Goal: Use online tool/utility: Utilize a website feature to perform a specific function

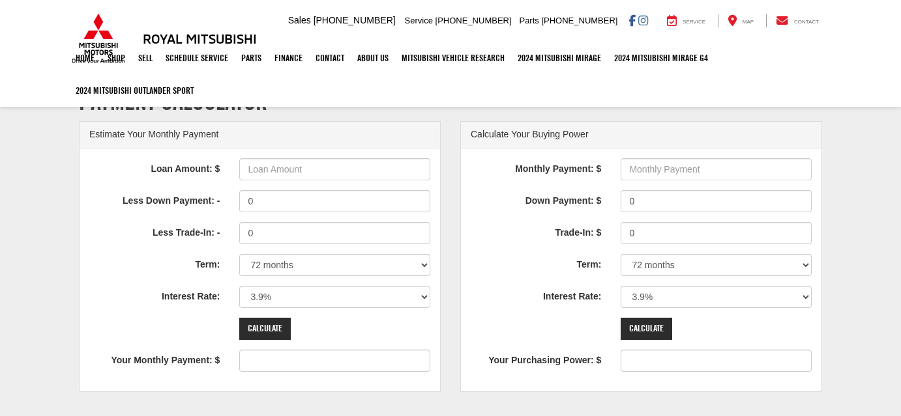
click at [712, 302] on select "0% 0.9% 1.9% 2.9% 3.9% 4.9% 5.9% 6.9% 7.9% 8.9% 9.9% 10.9% 11.9% 12.9% 13.9% 14…" at bounding box center [715, 297] width 191 height 22
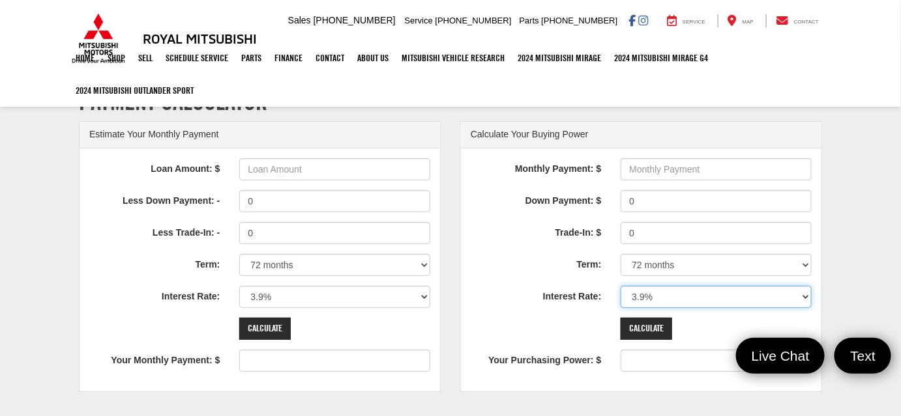
click at [648, 299] on select "0% 0.9% 1.9% 2.9% 3.9% 4.9% 5.9% 6.9% 7.9% 8.9% 9.9% 10.9% 11.9% 12.9% 13.9% 14…" at bounding box center [715, 297] width 191 height 22
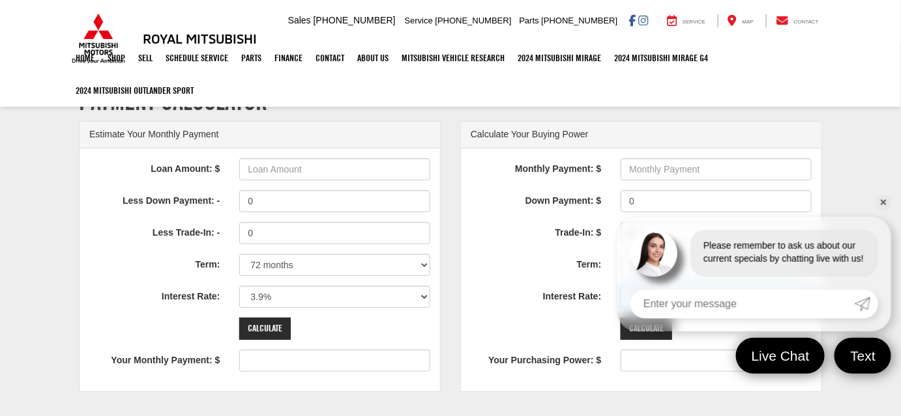
select select "5.9"
click at [620, 286] on select "0% 0.9% 1.9% 2.9% 3.9% 4.9% 5.9% 6.9% 7.9% 8.9% 9.9% 10.9% 11.9% 12.9% 13.9% 14…" at bounding box center [715, 297] width 191 height 22
click at [307, 168] on input "Loan Amount: $" at bounding box center [334, 169] width 191 height 22
type input "32900"
type input "513"
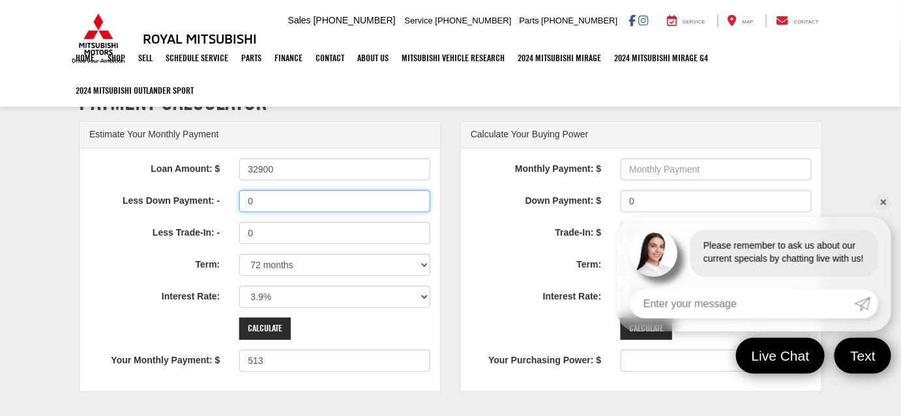
drag, startPoint x: 278, startPoint y: 203, endPoint x: 231, endPoint y: 204, distance: 46.3
click at [231, 204] on div "0" at bounding box center [334, 201] width 211 height 22
type input "130000"
click at [379, 127] on div "Estimate Your Monthly Payment" at bounding box center [260, 135] width 360 height 27
type input "-1515"
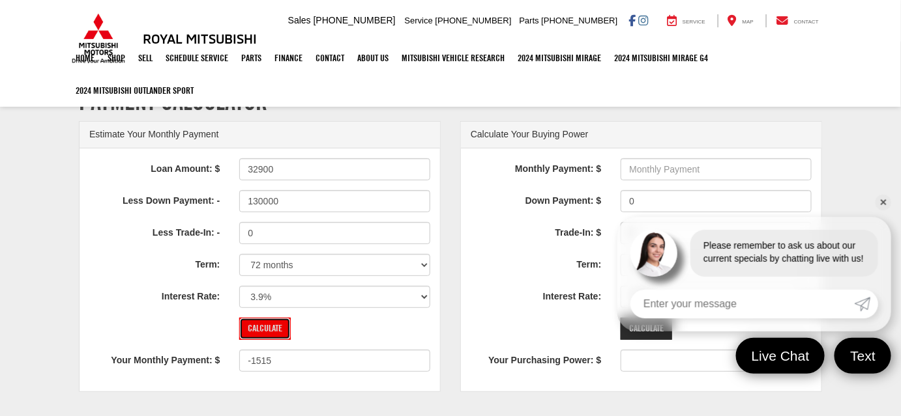
click at [258, 326] on input "Calculate" at bounding box center [264, 329] width 51 height 22
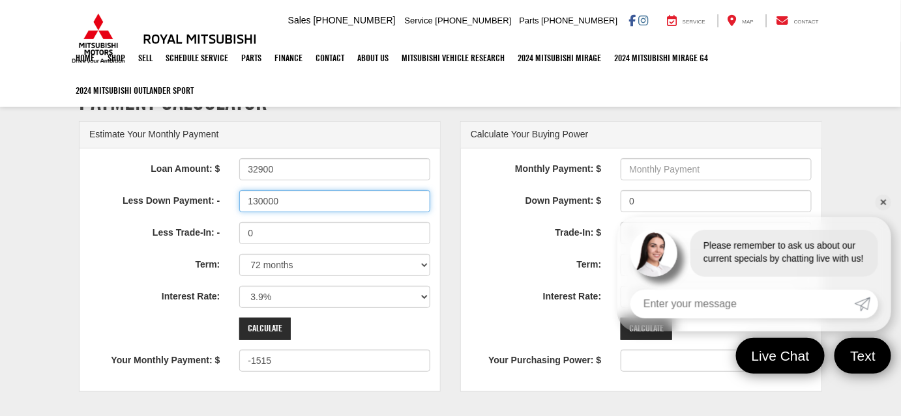
drag, startPoint x: 295, startPoint y: 191, endPoint x: 154, endPoint y: 224, distance: 143.9
click at [175, 227] on div "Loan Amount: $ 32900 Less Down Payment: - 130000 Less Trade-In: - 0 Term: 12 mo…" at bounding box center [260, 270] width 360 height 243
type input "13000"
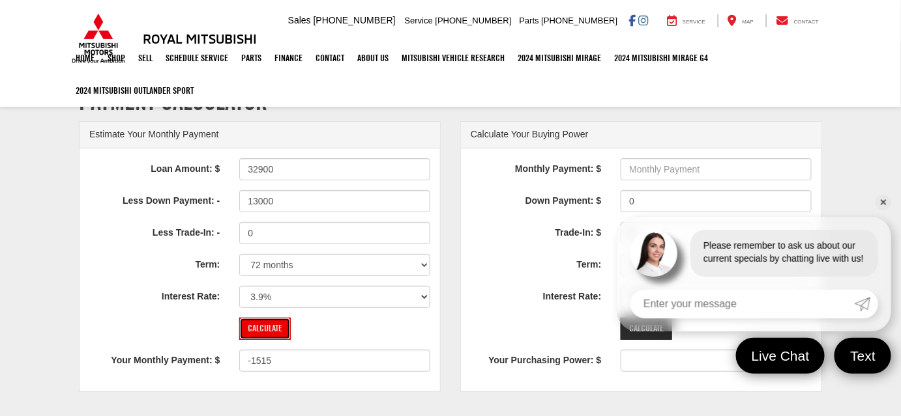
type input "310"
click at [265, 319] on input "Calculate" at bounding box center [264, 329] width 51 height 22
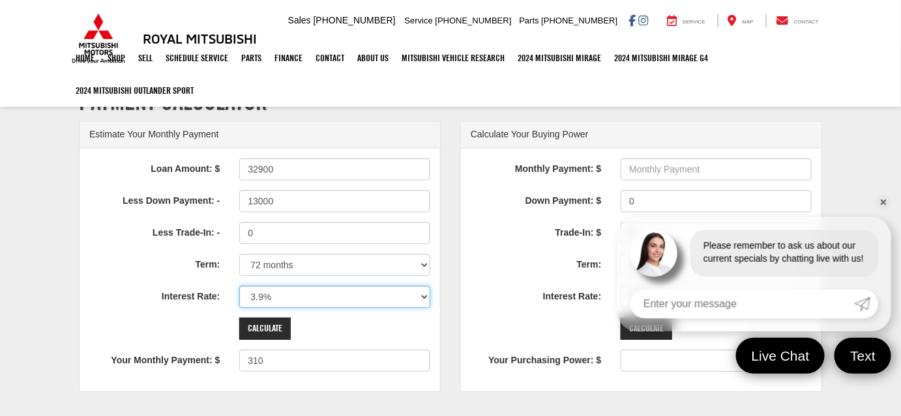
click at [295, 288] on select "0% 0.9% 1.9% 2.9% 3.9% 4.9% 5.9% 6.9% 7.9% 8.9% 9.9% 10.9% 11.9% 12.9% 13.9% 14…" at bounding box center [334, 297] width 191 height 22
select select "5.9"
click at [239, 286] on select "0% 0.9% 1.9% 2.9% 3.9% 4.9% 5.9% 6.9% 7.9% 8.9% 9.9% 10.9% 11.9% 12.9% 13.9% 14…" at bounding box center [334, 297] width 191 height 22
type input "329"
click at [295, 299] on select "0% 0.9% 1.9% 2.9% 3.9% 4.9% 5.9% 6.9% 7.9% 8.9% 9.9% 10.9% 11.9% 12.9% 13.9% 14…" at bounding box center [334, 297] width 191 height 22
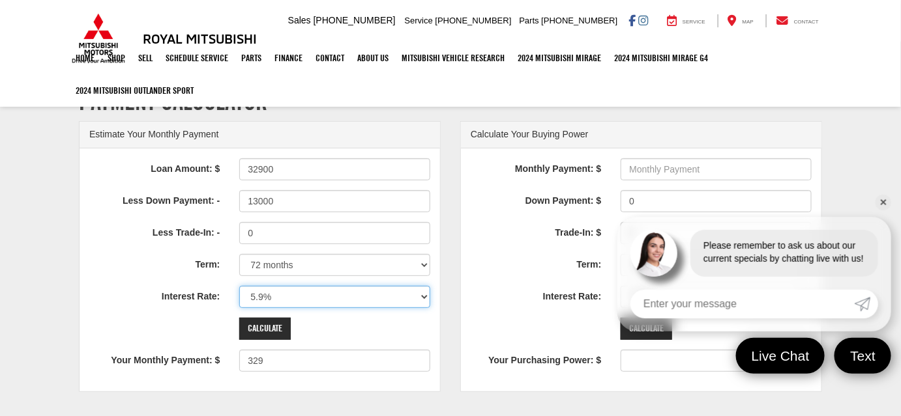
select select "4.9"
click at [239, 286] on select "0% 0.9% 1.9% 2.9% 3.9% 4.9% 5.9% 6.9% 7.9% 8.9% 9.9% 10.9% 11.9% 12.9% 13.9% 14…" at bounding box center [334, 297] width 191 height 22
type input "320"
click at [287, 295] on select "0% 0.9% 1.9% 2.9% 3.9% 4.9% 5.9% 6.9% 7.9% 8.9% 9.9% 10.9% 11.9% 12.9% 13.9% 14…" at bounding box center [334, 297] width 191 height 22
click at [96, 286] on label "Interest Rate:" at bounding box center [155, 295] width 150 height 18
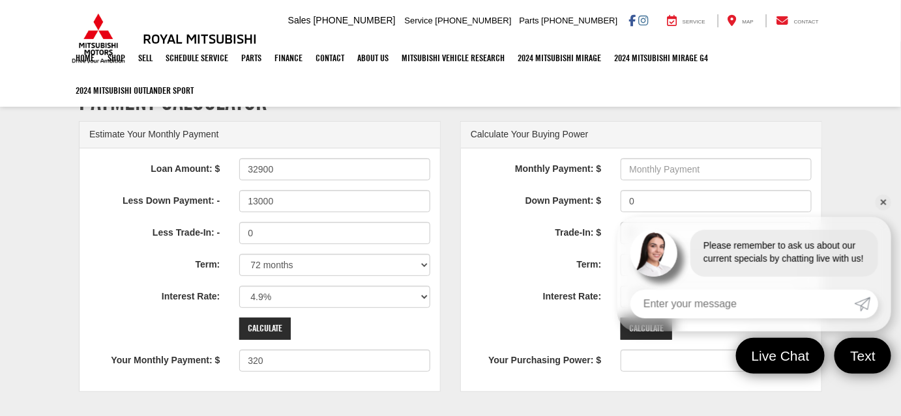
click at [239, 286] on select "0% 0.9% 1.9% 2.9% 3.9% 4.9% 5.9% 6.9% 7.9% 8.9% 9.9% 10.9% 11.9% 12.9% 13.9% 14…" at bounding box center [334, 297] width 191 height 22
click at [272, 261] on select "12 months 24 months 36 months 48 months 60 months 66 months 72 months 84 months" at bounding box center [334, 265] width 191 height 22
select select "60"
click at [239, 254] on select "12 months 24 months 36 months 48 months 60 months 66 months 72 months 84 months" at bounding box center [334, 265] width 191 height 22
type input "375"
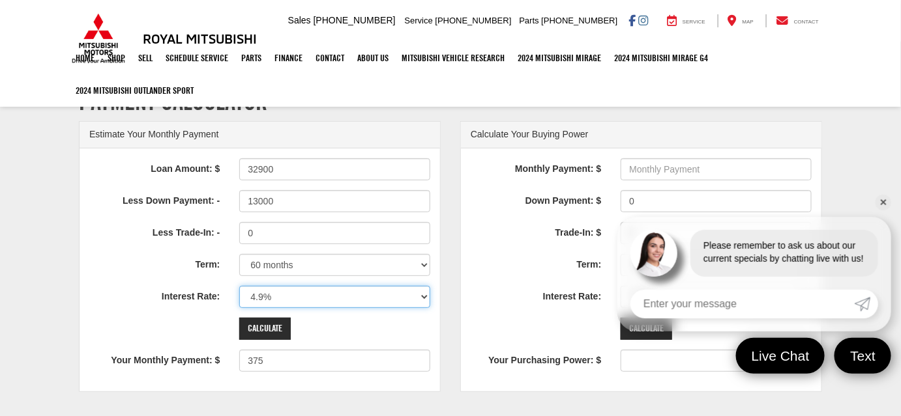
click at [275, 295] on select "0% 0.9% 1.9% 2.9% 3.9% 4.9% 5.9% 6.9% 7.9% 8.9% 9.9% 10.9% 11.9% 12.9% 13.9% 14…" at bounding box center [334, 297] width 191 height 22
select select "5.9"
click at [239, 286] on select "0% 0.9% 1.9% 2.9% 3.9% 4.9% 5.9% 6.9% 7.9% 8.9% 9.9% 10.9% 11.9% 12.9% 13.9% 14…" at bounding box center [334, 297] width 191 height 22
type input "384"
click at [283, 299] on select "0% 0.9% 1.9% 2.9% 3.9% 4.9% 5.9% 6.9% 7.9% 8.9% 9.9% 10.9% 11.9% 12.9% 13.9% 14…" at bounding box center [334, 297] width 191 height 22
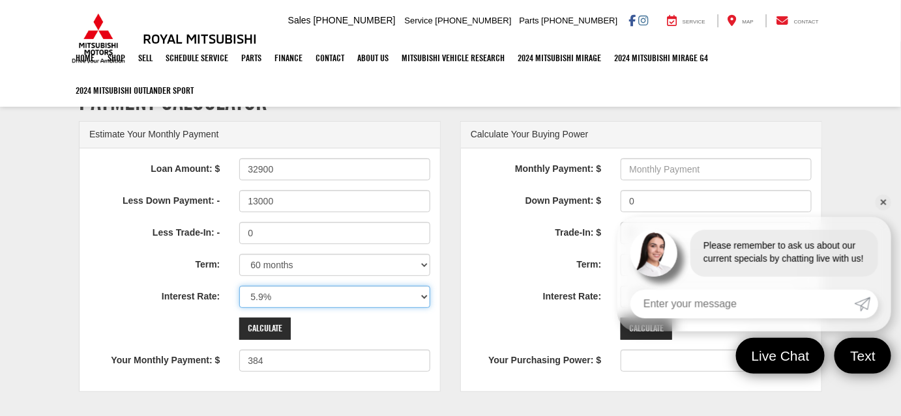
select select "3.9"
click at [239, 286] on select "0% 0.9% 1.9% 2.9% 3.9% 4.9% 5.9% 6.9% 7.9% 8.9% 9.9% 10.9% 11.9% 12.9% 13.9% 14…" at bounding box center [334, 297] width 191 height 22
type input "366"
click at [276, 296] on select "0% 0.9% 1.9% 2.9% 3.9% 4.9% 5.9% 6.9% 7.9% 8.9% 9.9% 10.9% 11.9% 12.9% 13.9% 14…" at bounding box center [334, 297] width 191 height 22
select select "4.9"
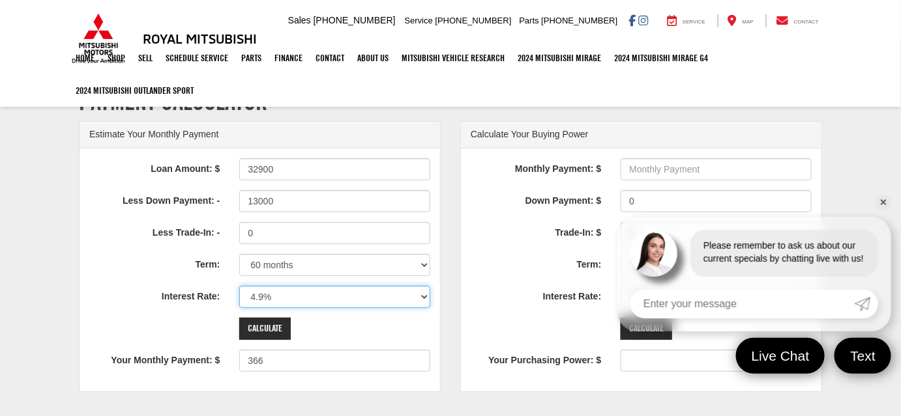
click at [239, 286] on select "0% 0.9% 1.9% 2.9% 3.9% 4.9% 5.9% 6.9% 7.9% 8.9% 9.9% 10.9% 11.9% 12.9% 13.9% 14…" at bounding box center [334, 297] width 191 height 22
type input "375"
click at [269, 292] on select "0% 0.9% 1.9% 2.9% 3.9% 4.9% 5.9% 6.9% 7.9% 8.9% 9.9% 10.9% 11.9% 12.9% 13.9% 14…" at bounding box center [334, 297] width 191 height 22
select select "5.9"
click at [239, 286] on select "0% 0.9% 1.9% 2.9% 3.9% 4.9% 5.9% 6.9% 7.9% 8.9% 9.9% 10.9% 11.9% 12.9% 13.9% 14…" at bounding box center [334, 297] width 191 height 22
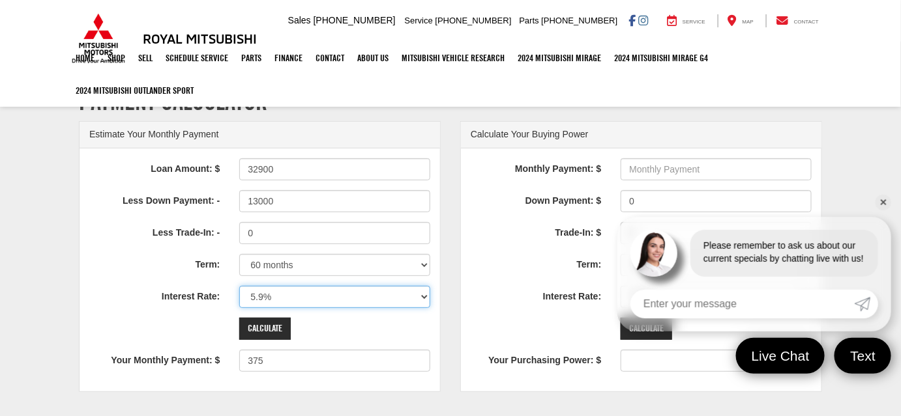
type input "384"
click at [115, 266] on label "Term:" at bounding box center [155, 263] width 150 height 18
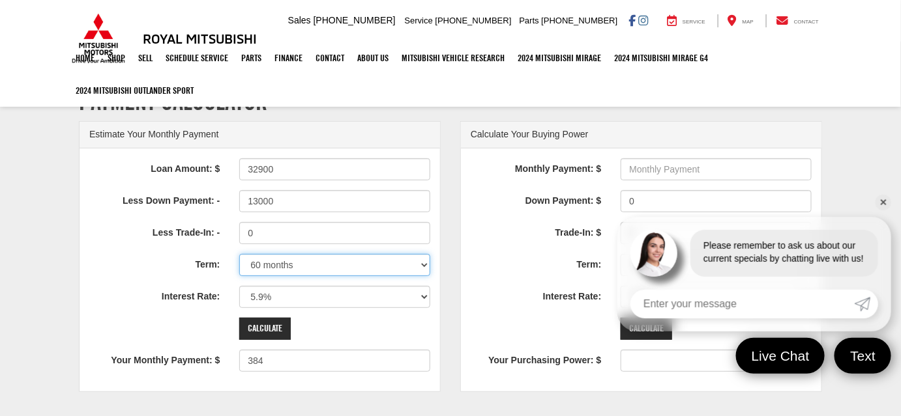
click at [239, 266] on select "12 months 24 months 36 months 48 months 60 months 66 months 72 months 84 months" at bounding box center [334, 265] width 191 height 22
